Goal: Task Accomplishment & Management: Complete application form

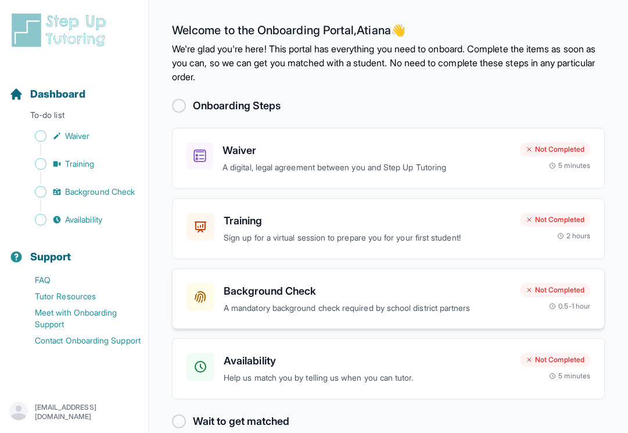
scroll to position [20, 0]
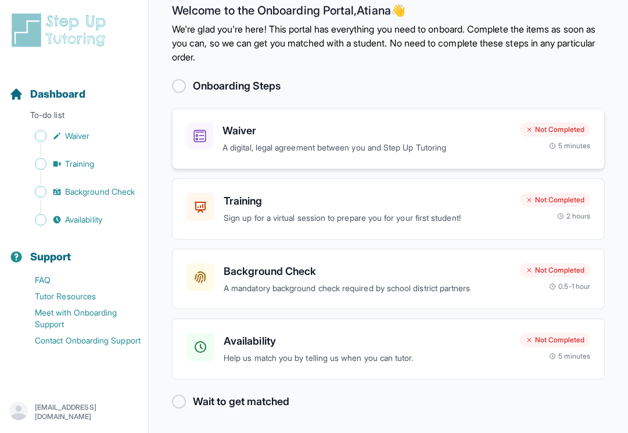
click at [297, 121] on div "Waiver A digital, legal agreement between you and Step Up Tutoring Not Complete…" at bounding box center [388, 138] width 433 height 61
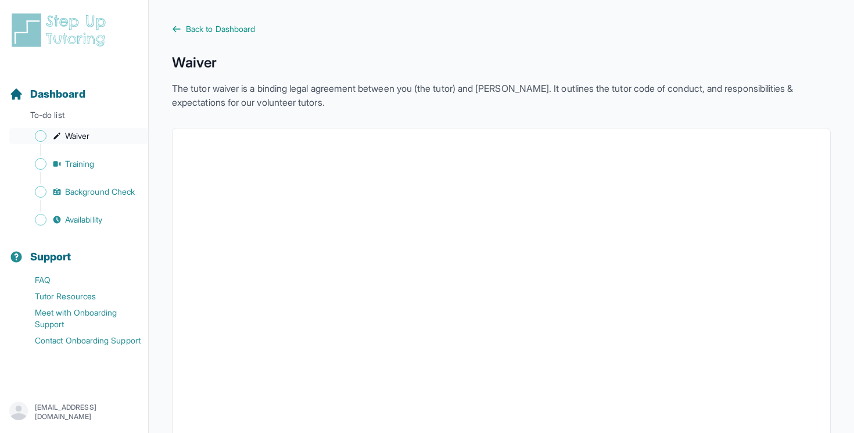
click at [81, 135] on span "Waiver" at bounding box center [77, 136] width 24 height 12
click at [60, 100] on span "Dashboard" at bounding box center [57, 94] width 55 height 16
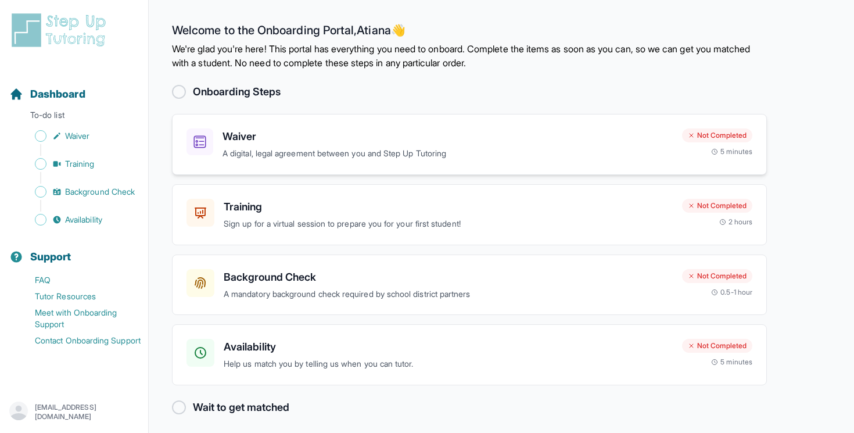
click at [318, 143] on h3 "Waiver" at bounding box center [448, 136] width 450 height 16
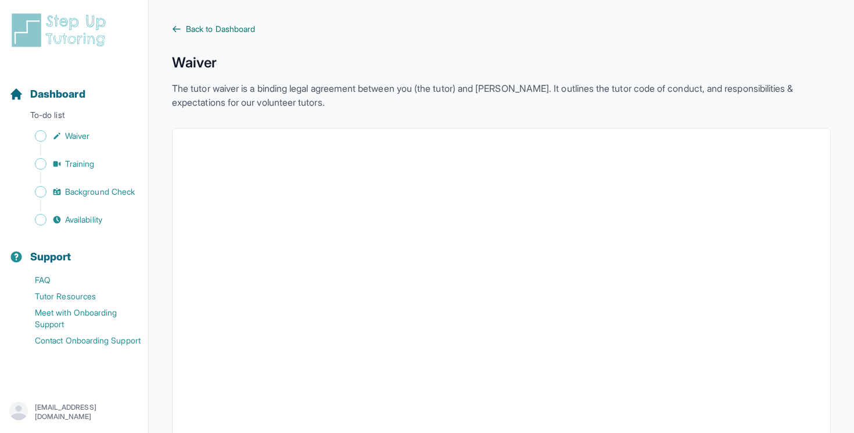
click at [185, 28] on link "Back to Dashboard" at bounding box center [501, 29] width 659 height 12
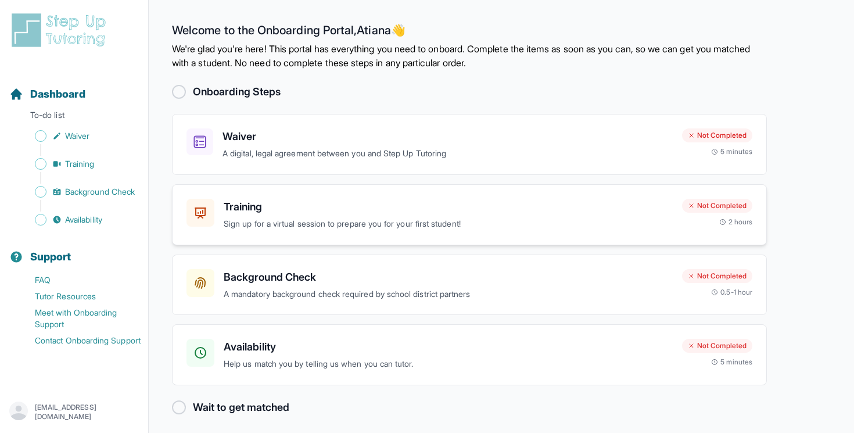
scroll to position [6, 0]
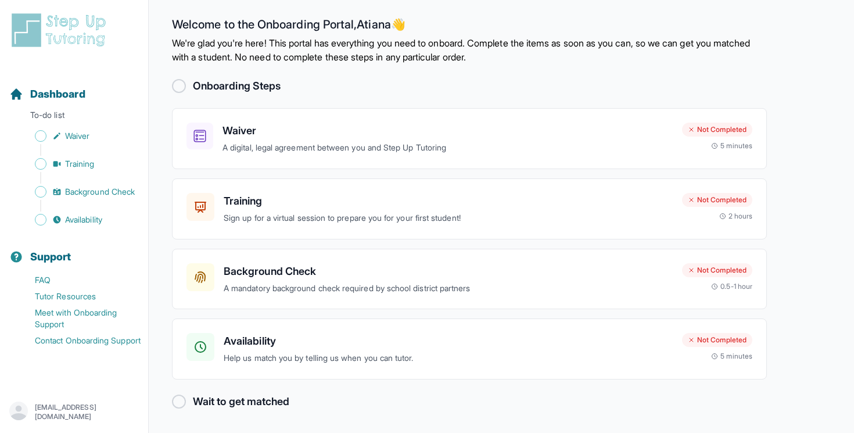
click at [181, 87] on div at bounding box center [179, 86] width 14 height 14
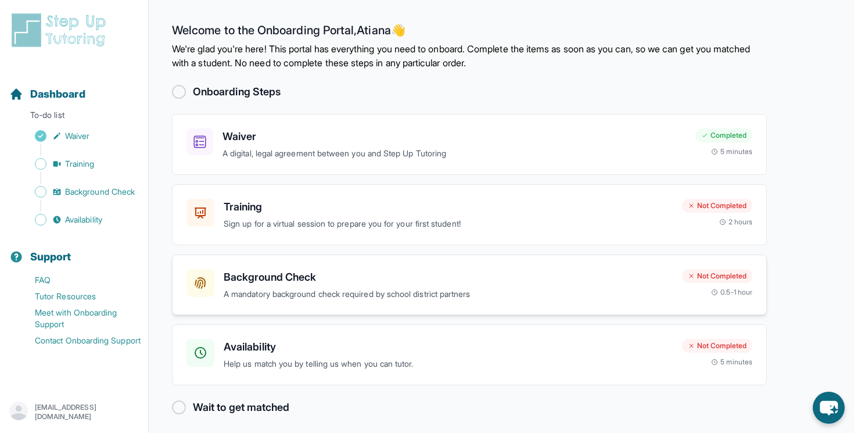
scroll to position [6, 0]
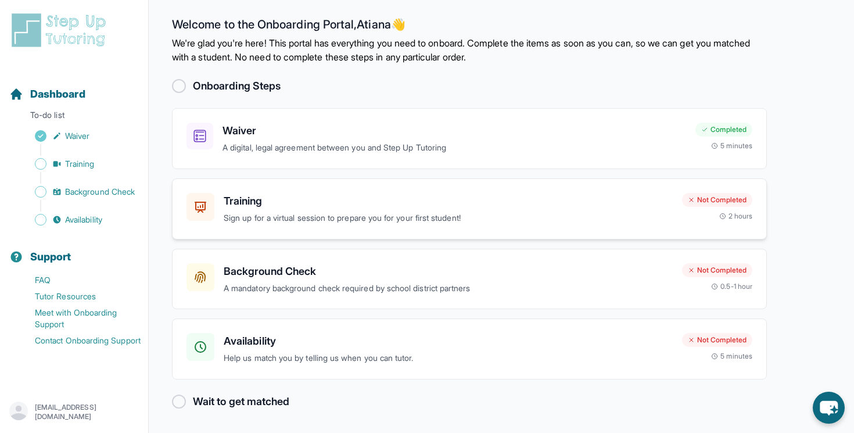
click at [417, 206] on h3 "Training" at bounding box center [448, 201] width 449 height 16
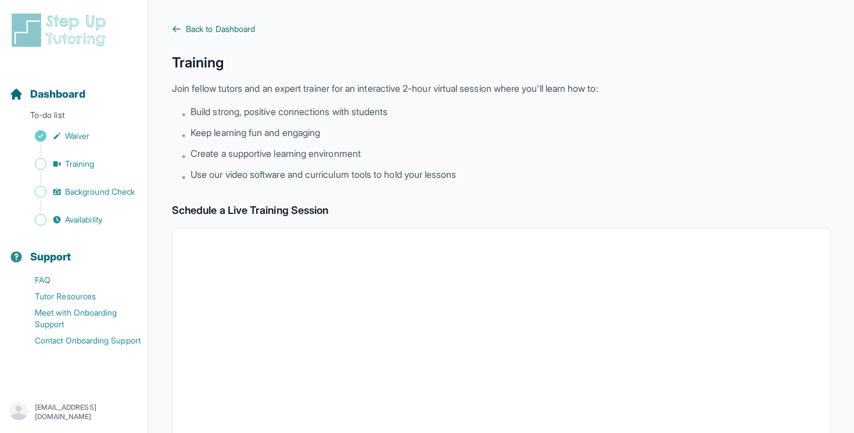
click at [214, 30] on span "Back to Dashboard" at bounding box center [220, 29] width 69 height 12
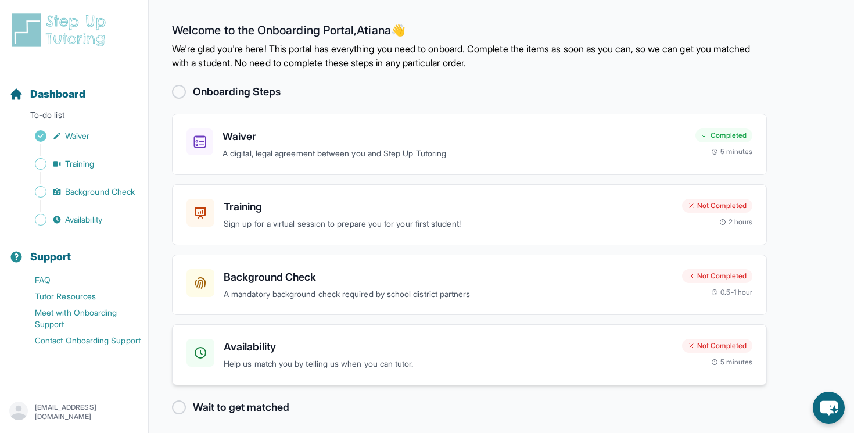
click at [310, 372] on div "Availability Help us match you by telling us when you can tutor. Not Completed …" at bounding box center [469, 354] width 595 height 61
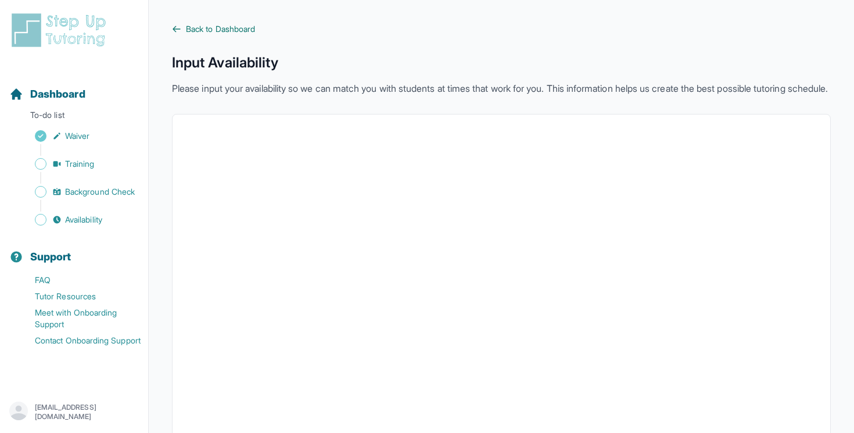
click at [207, 29] on span "Back to Dashboard" at bounding box center [220, 29] width 69 height 12
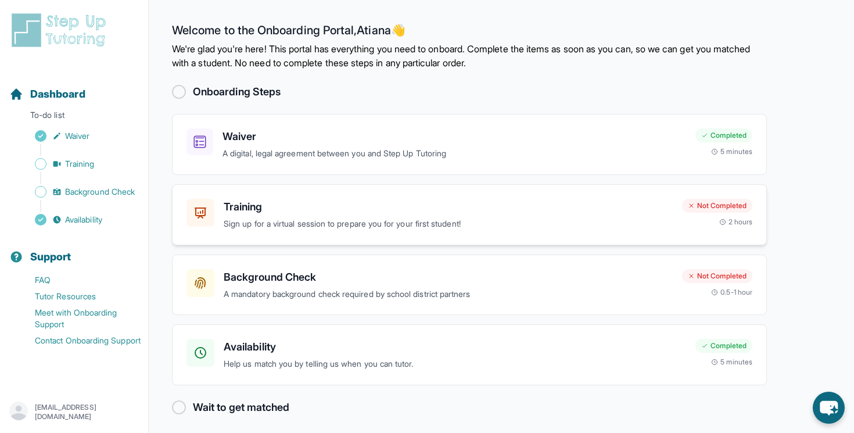
scroll to position [6, 0]
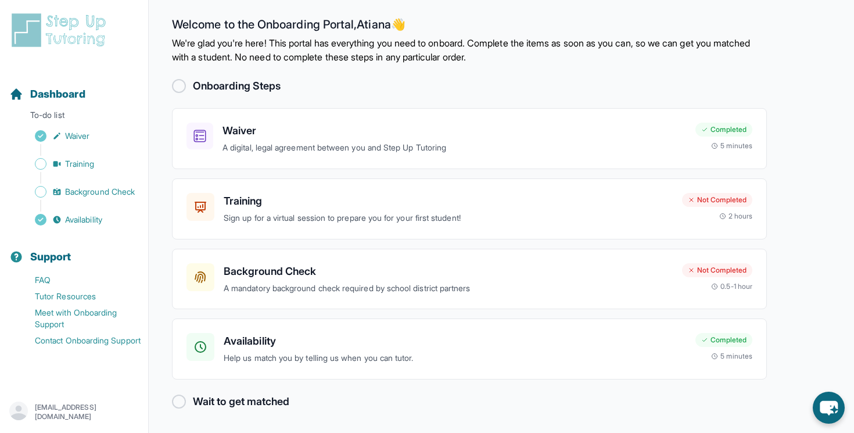
click at [181, 404] on div at bounding box center [179, 402] width 14 height 14
